Goal: Task Accomplishment & Management: Complete application form

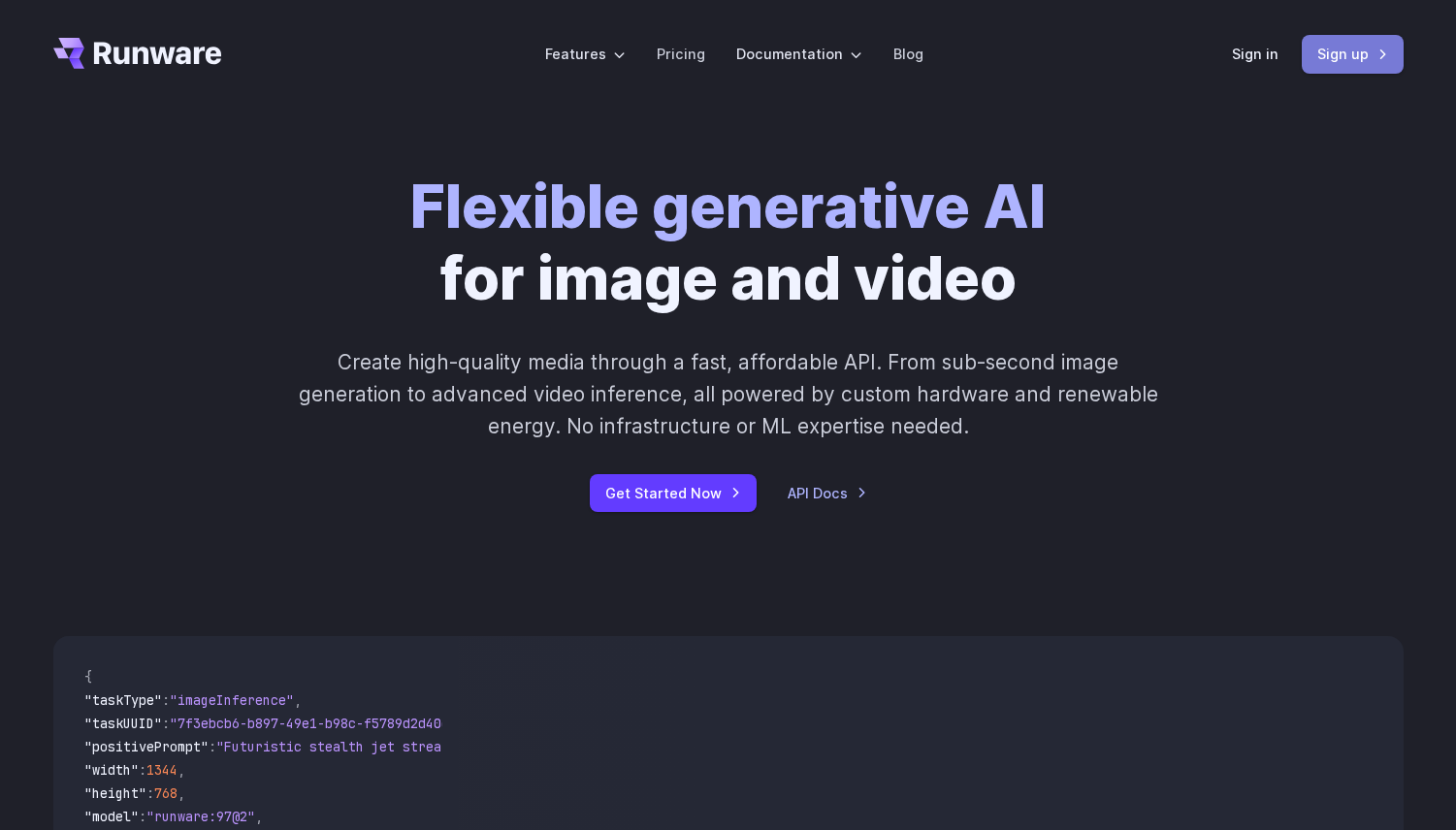
click at [1354, 62] on link "Sign up" at bounding box center [1353, 54] width 102 height 38
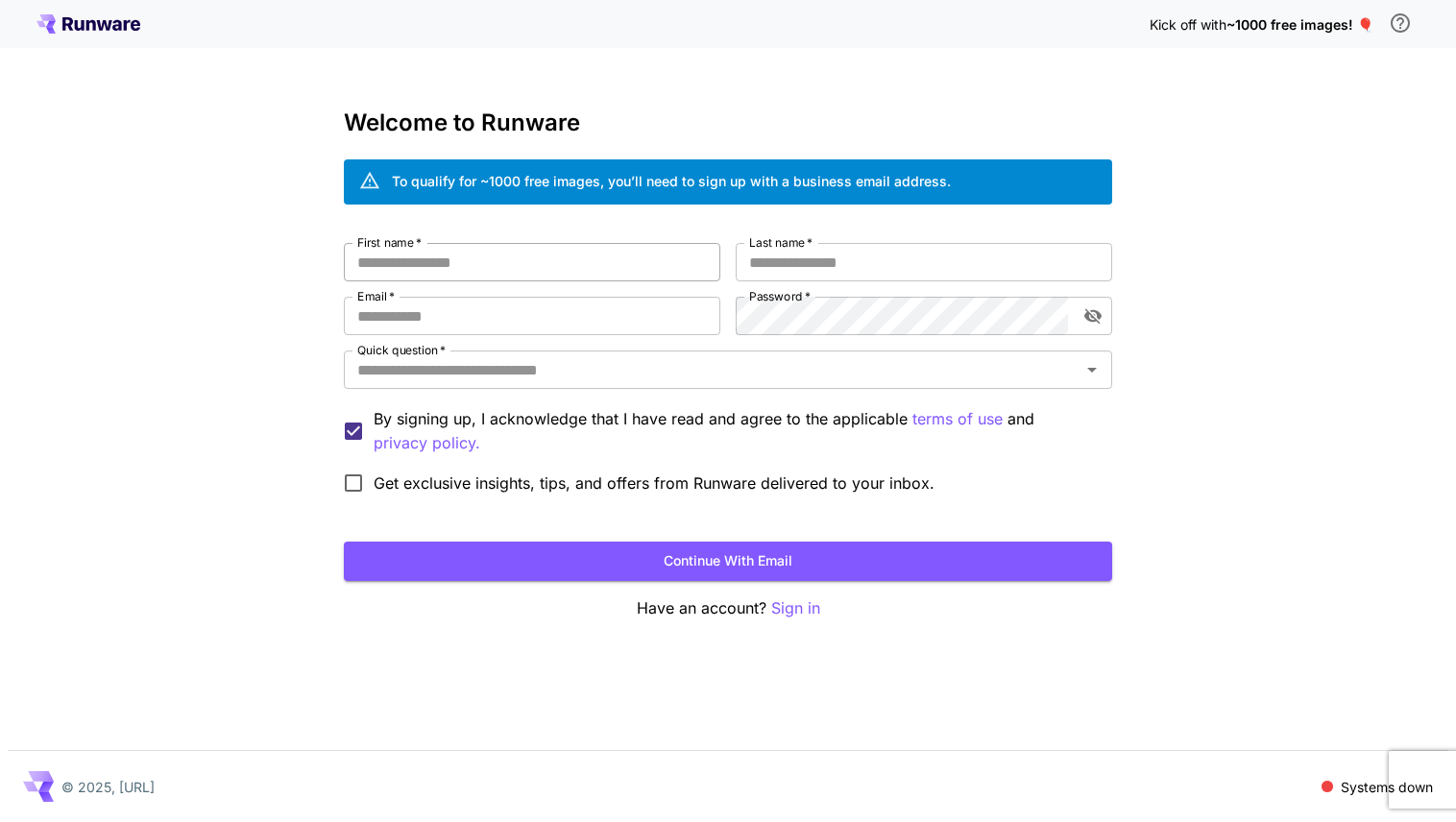
click at [527, 267] on input "First name   *" at bounding box center [532, 261] width 376 height 39
click at [786, 605] on p "Sign in" at bounding box center [795, 608] width 49 height 24
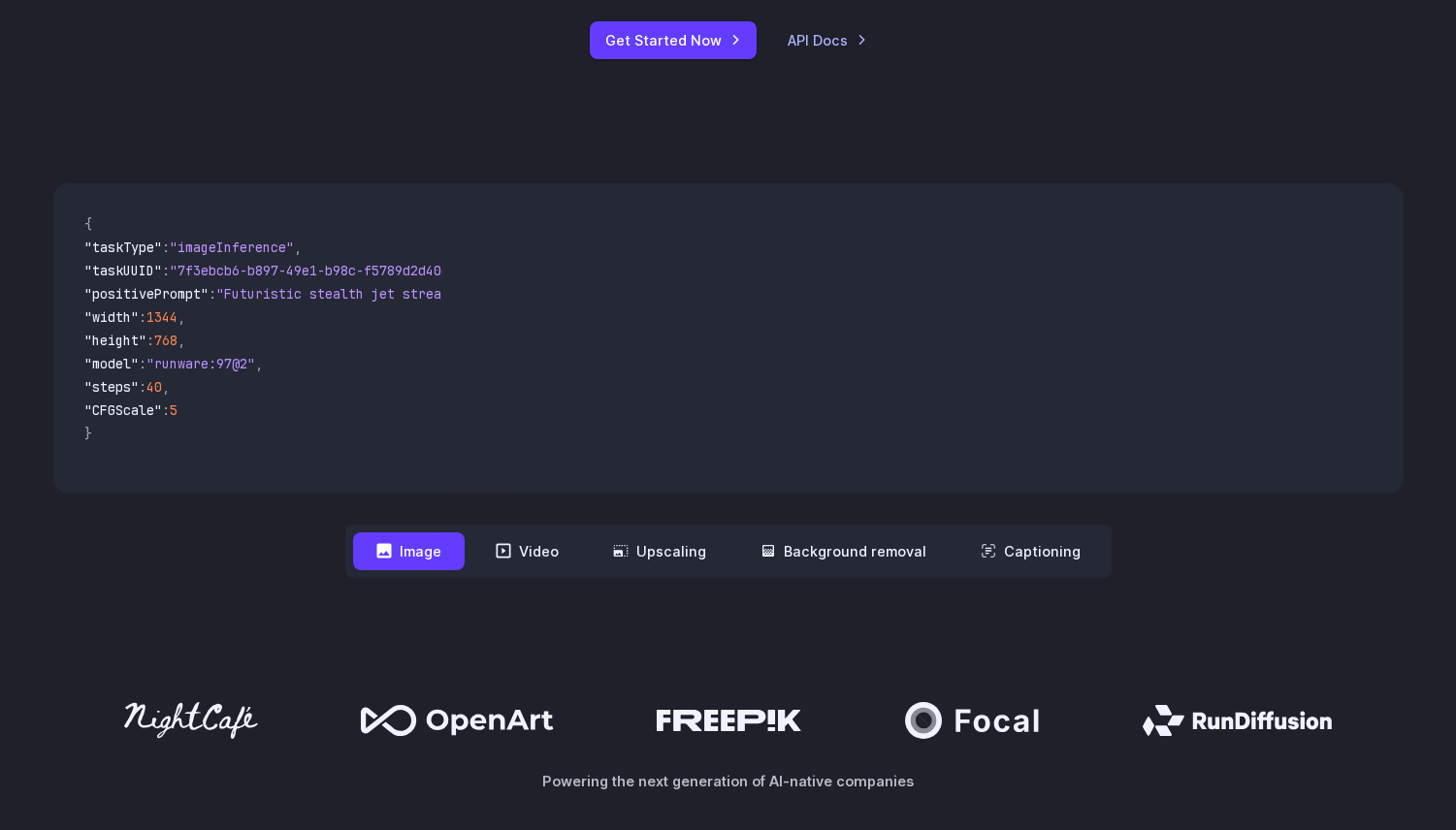
scroll to position [711, 0]
